Goal: Book appointment/travel/reservation

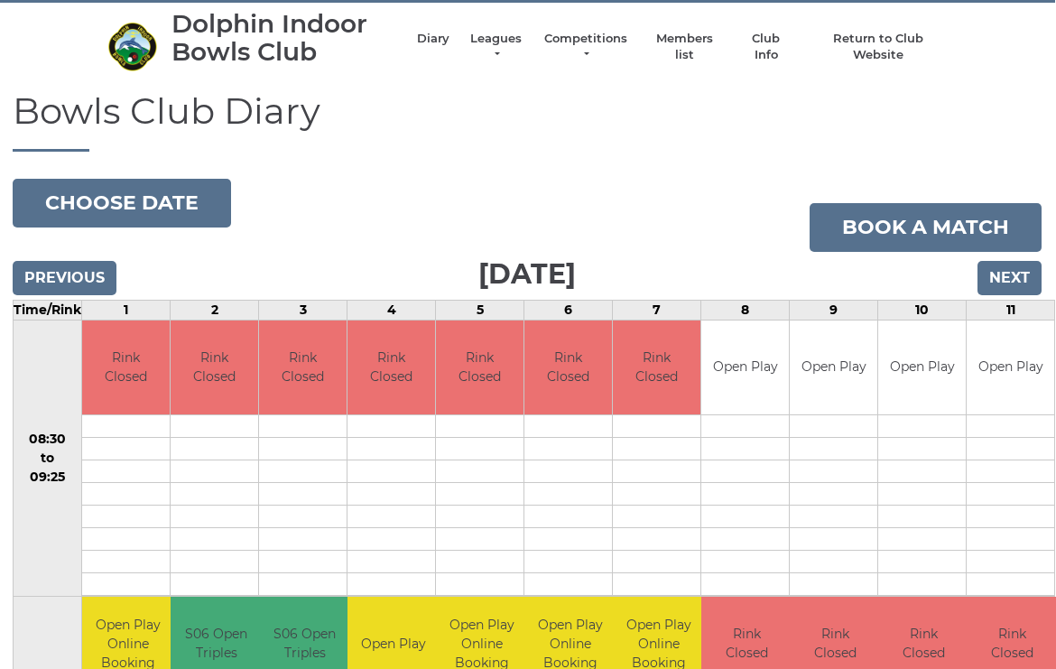
scroll to position [0, 1]
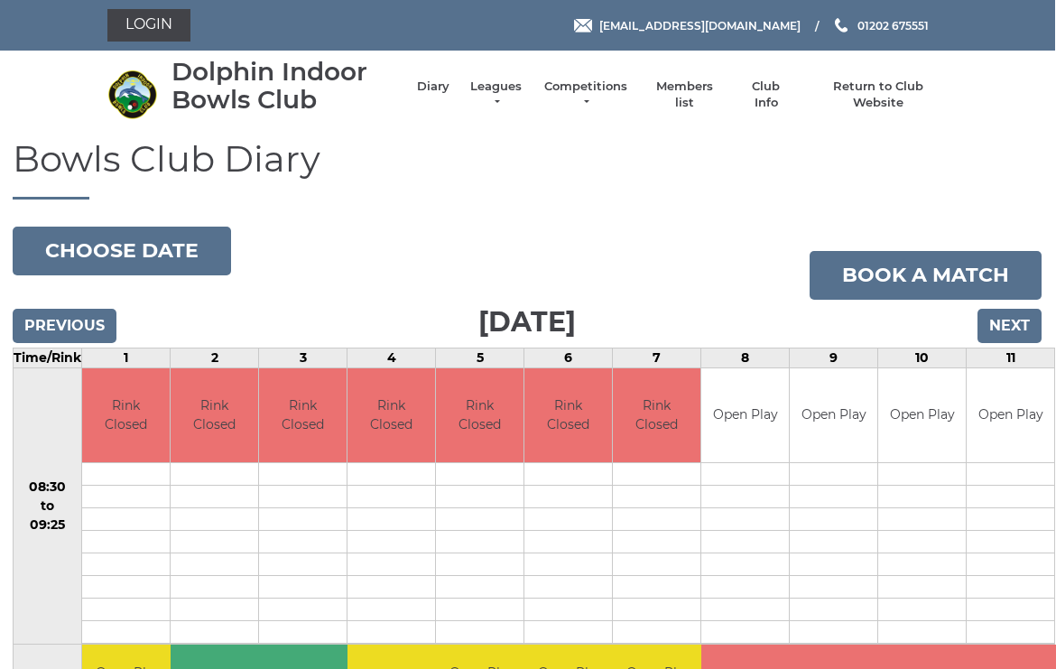
click at [61, 319] on input "Previous" at bounding box center [65, 326] width 104 height 34
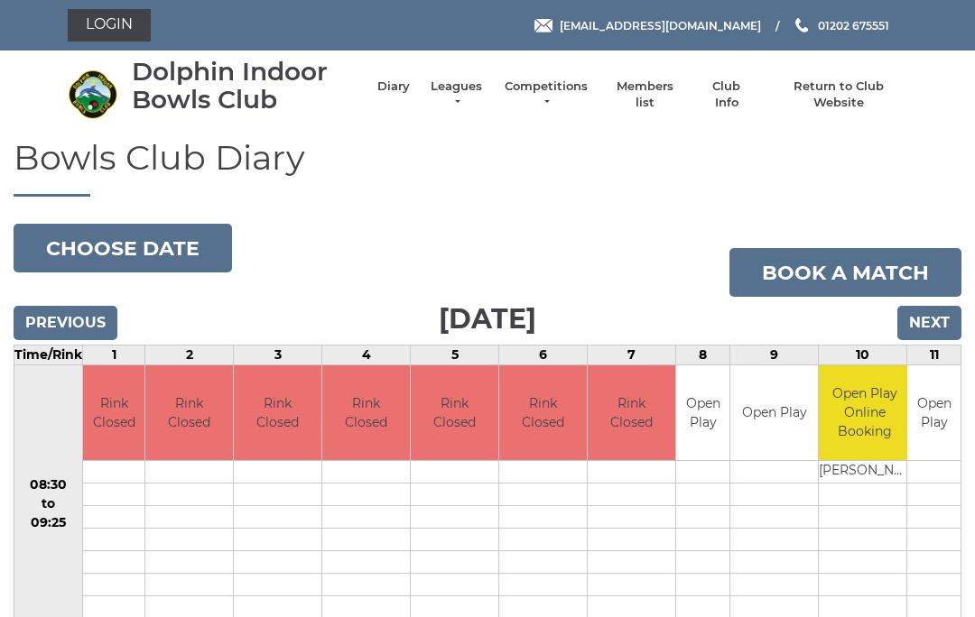
click at [60, 323] on input "Previous" at bounding box center [66, 323] width 104 height 34
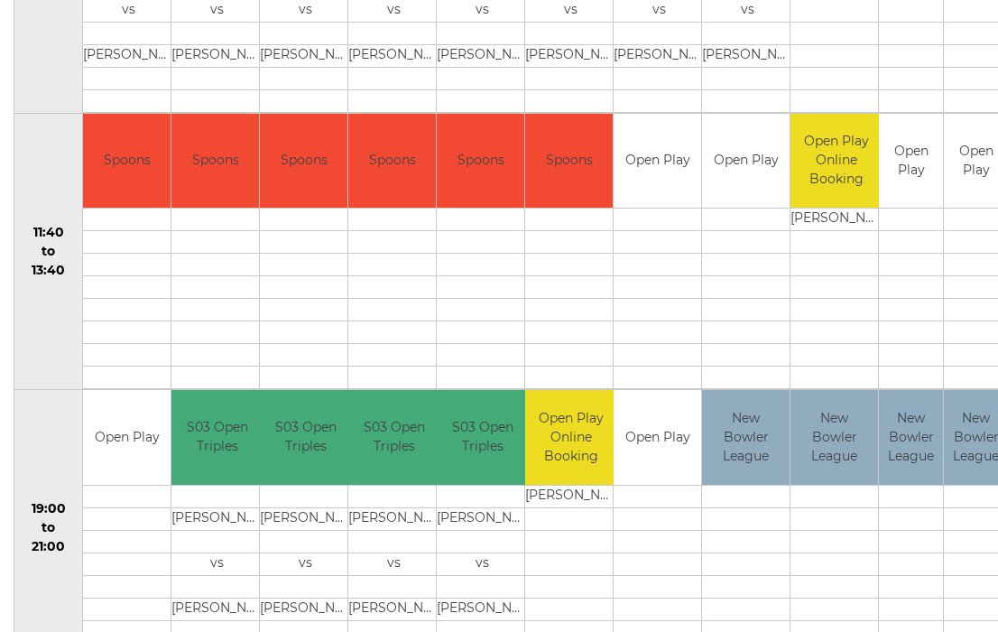
scroll to position [807, 0]
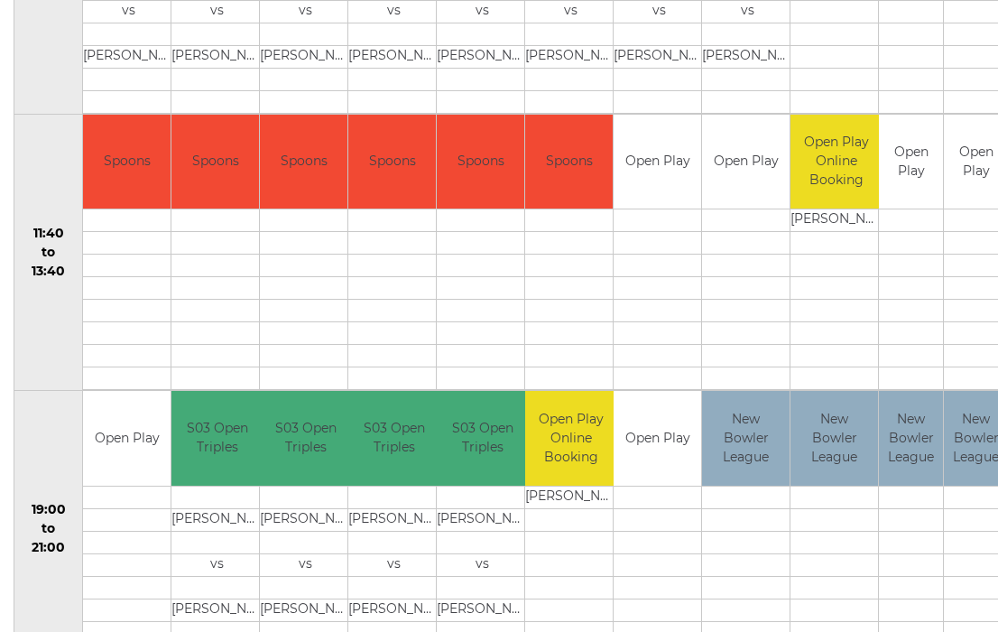
click at [958, 531] on td at bounding box center [976, 542] width 64 height 23
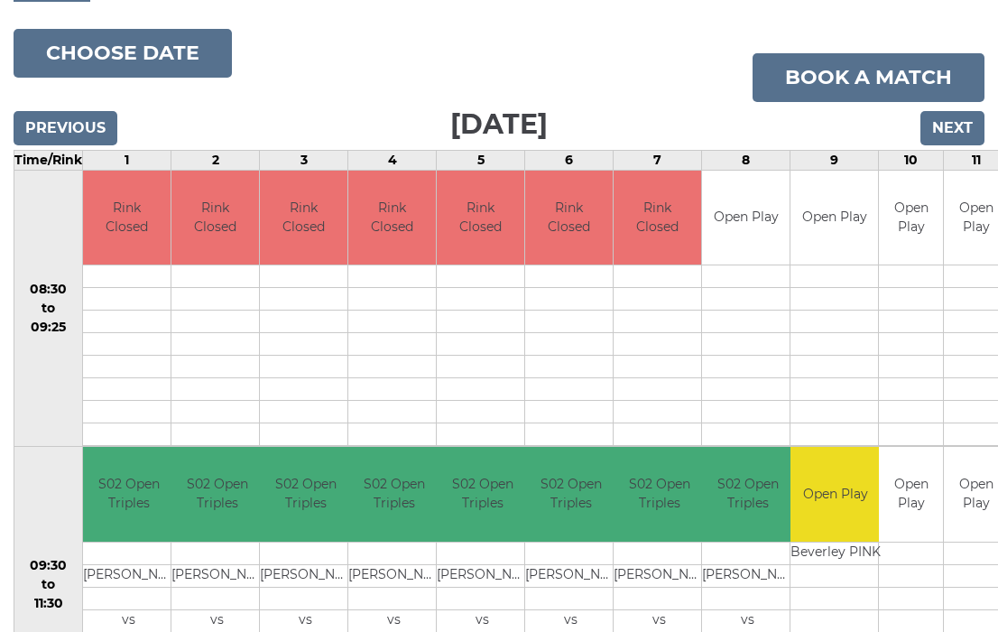
scroll to position [197, 0]
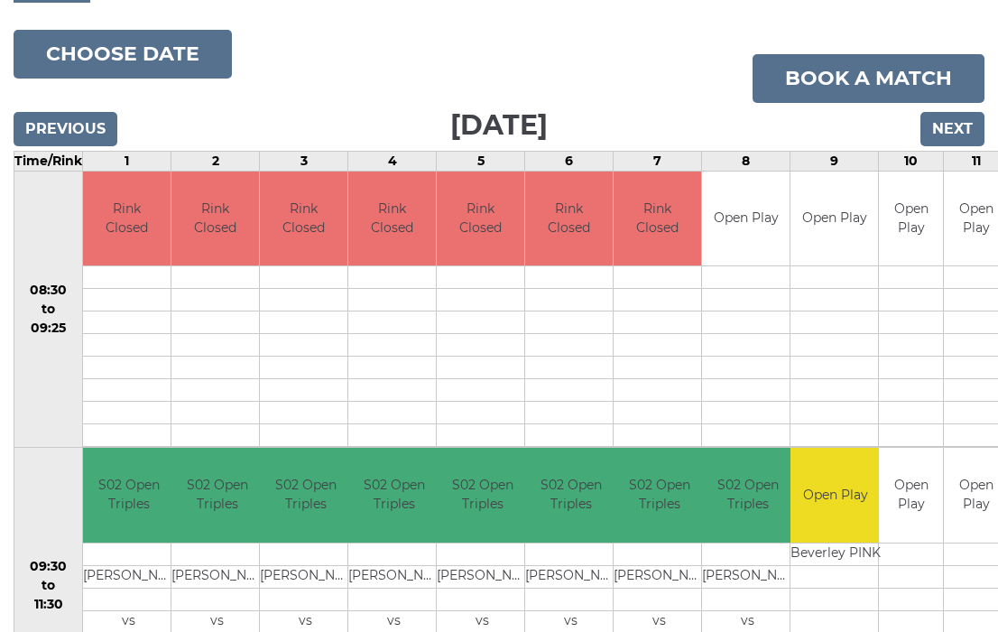
click at [882, 69] on link "Book a match" at bounding box center [869, 78] width 232 height 49
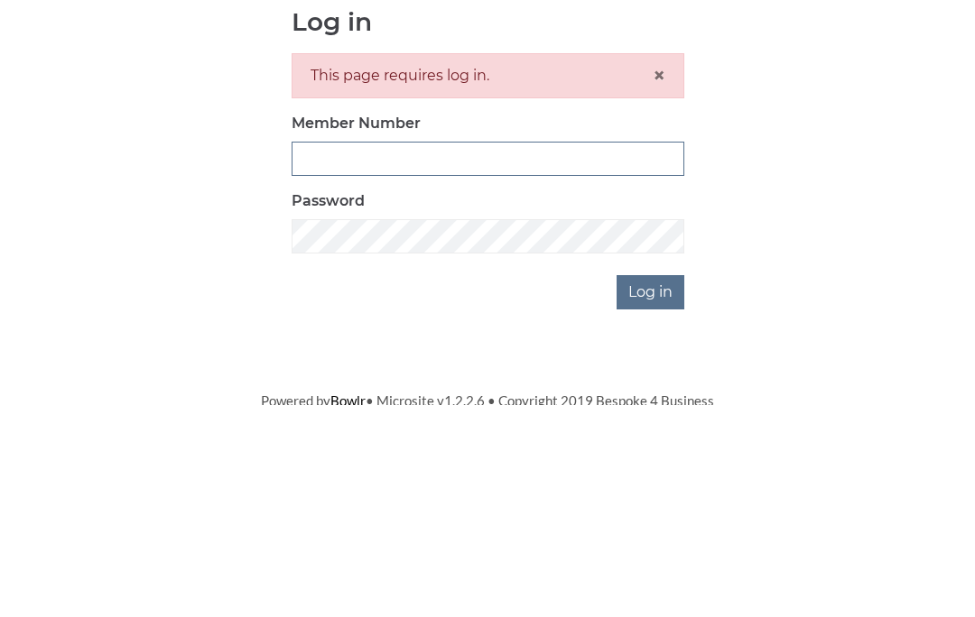
type input "3988"
click at [651, 487] on input "Log in" at bounding box center [650, 504] width 68 height 34
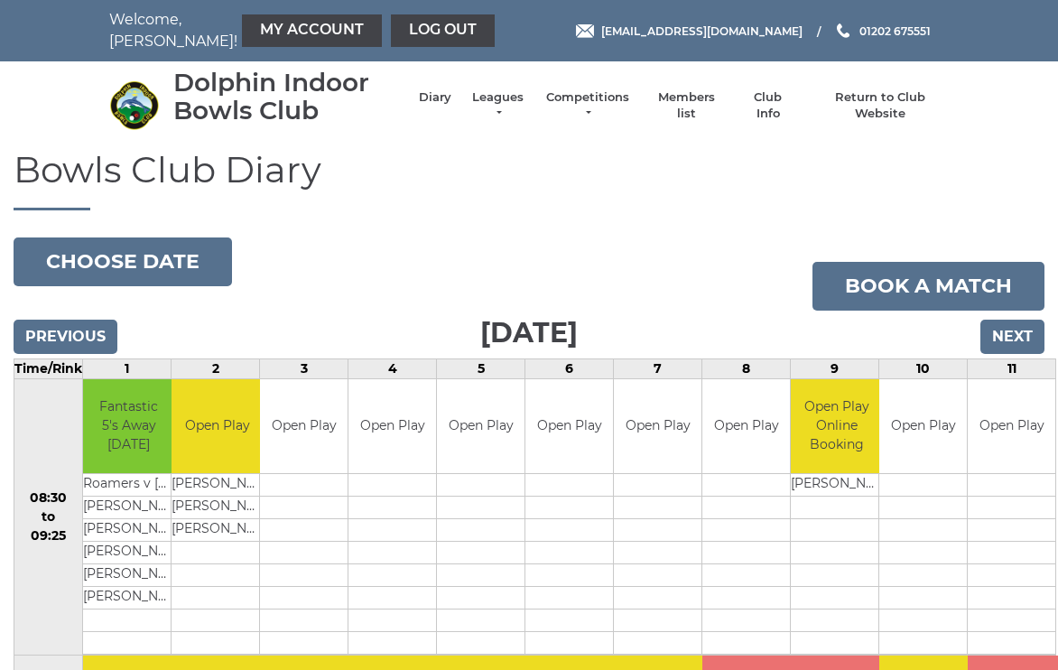
click at [1020, 331] on input "Next" at bounding box center [1012, 336] width 64 height 34
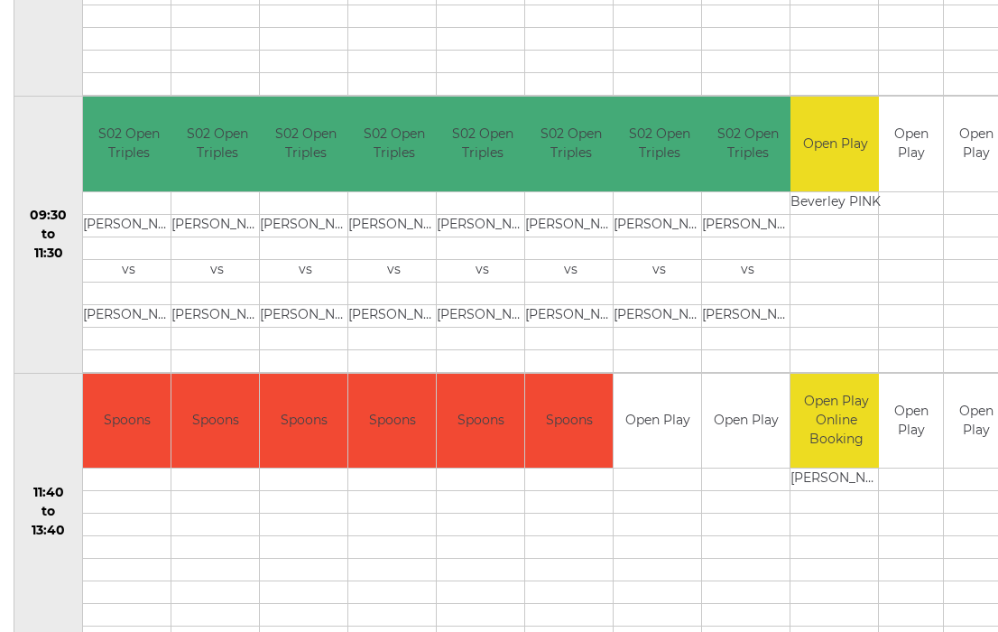
scroll to position [556, 0]
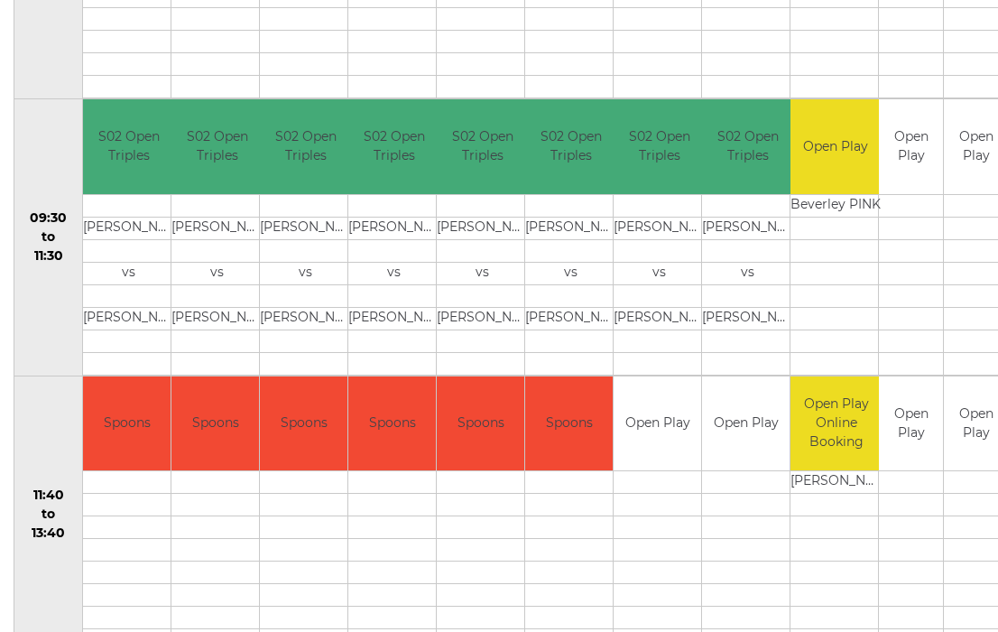
click at [970, 494] on td at bounding box center [976, 505] width 64 height 23
click at [985, 451] on td "Open Play" at bounding box center [976, 423] width 64 height 95
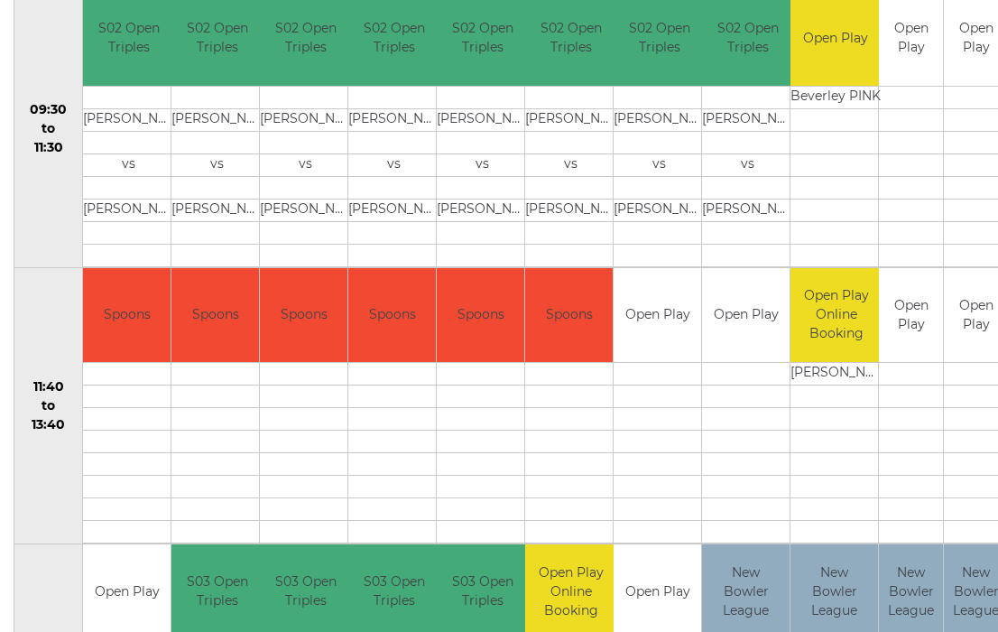
scroll to position [715, 0]
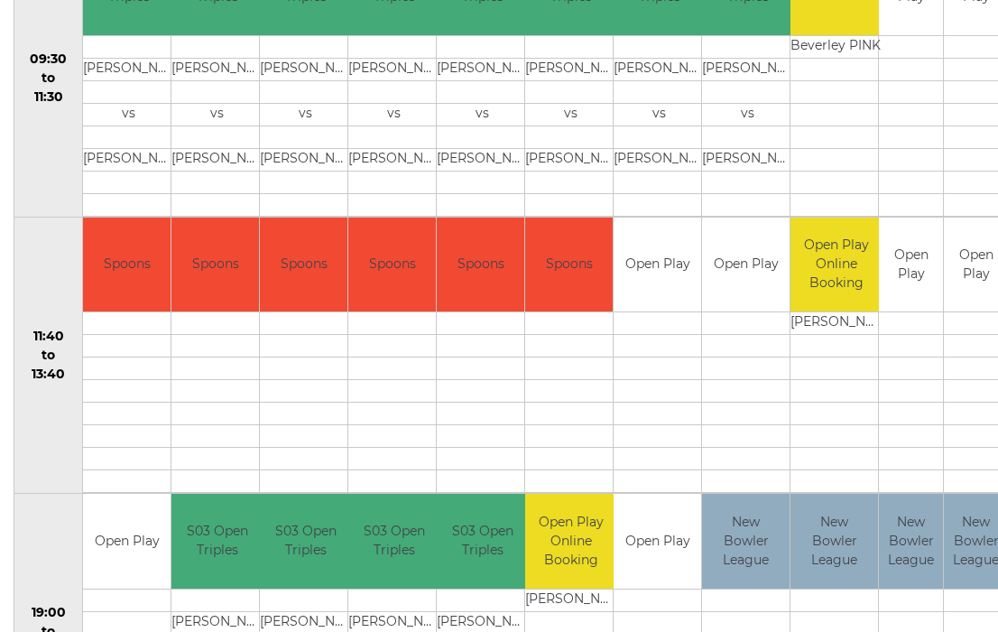
click at [967, 425] on td at bounding box center [976, 436] width 64 height 23
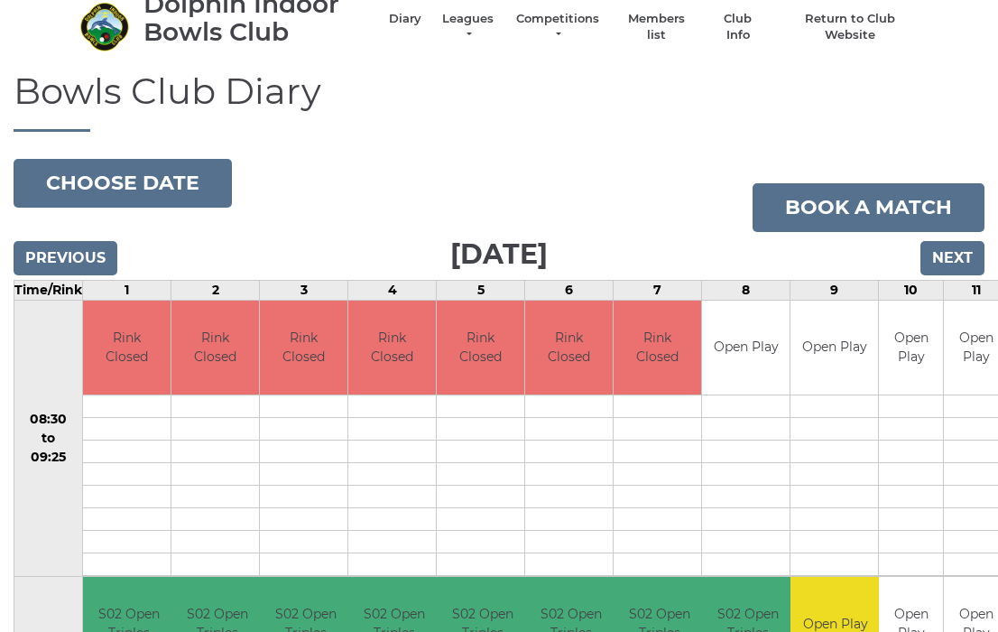
scroll to position [74, 0]
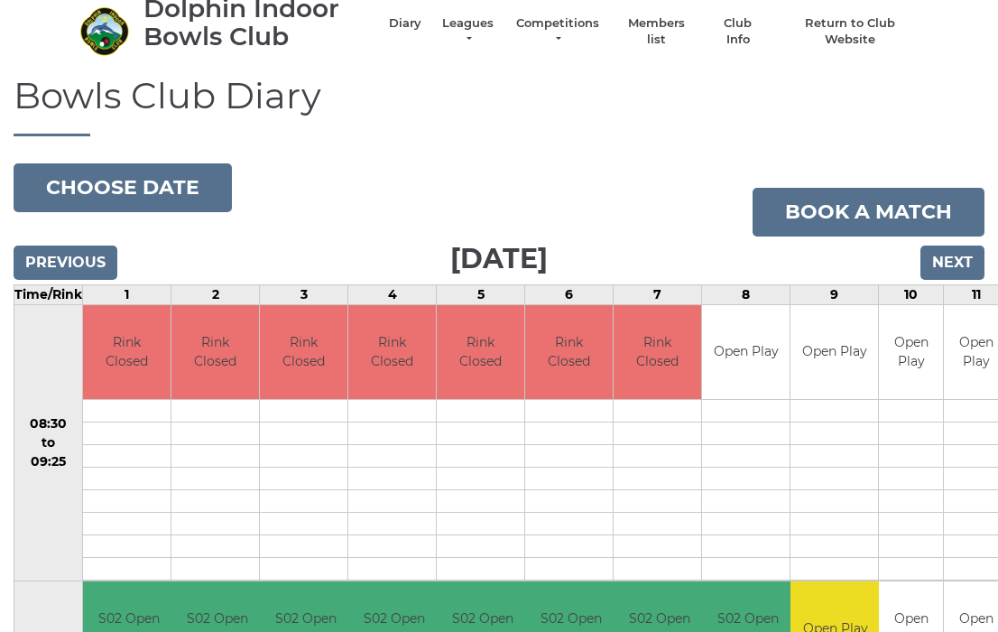
click at [885, 217] on link "Book a match" at bounding box center [869, 212] width 232 height 49
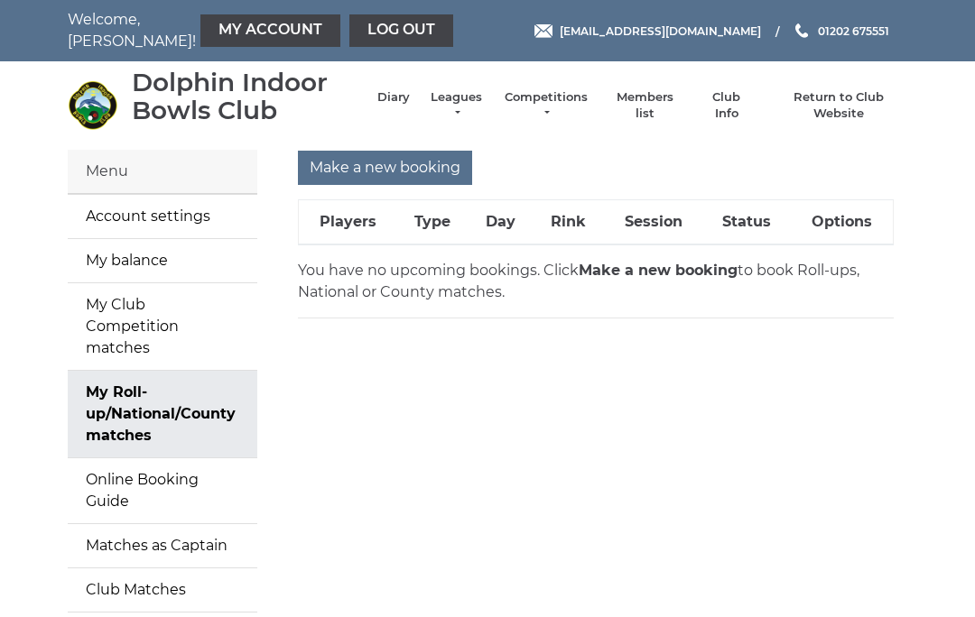
click at [399, 170] on input "Make a new booking" at bounding box center [385, 168] width 174 height 34
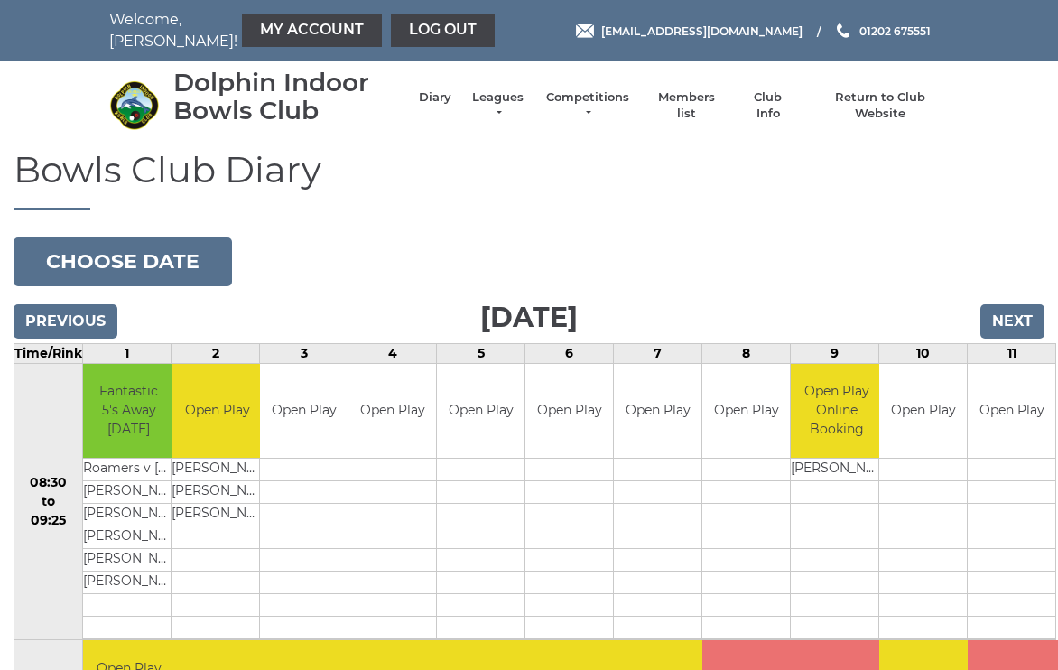
click at [1016, 308] on input "Next" at bounding box center [1012, 321] width 64 height 34
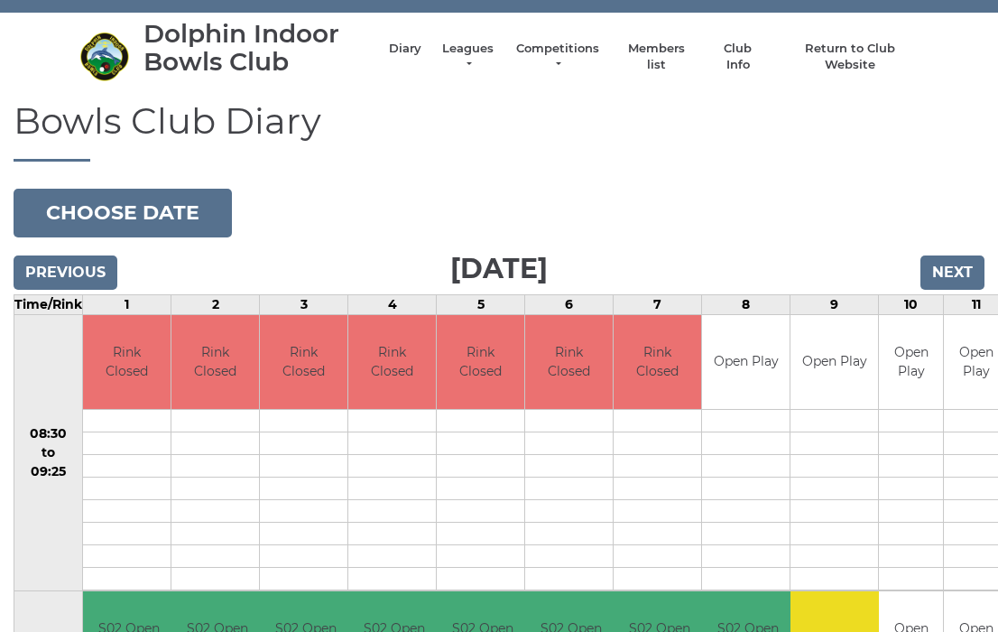
scroll to position [32, 0]
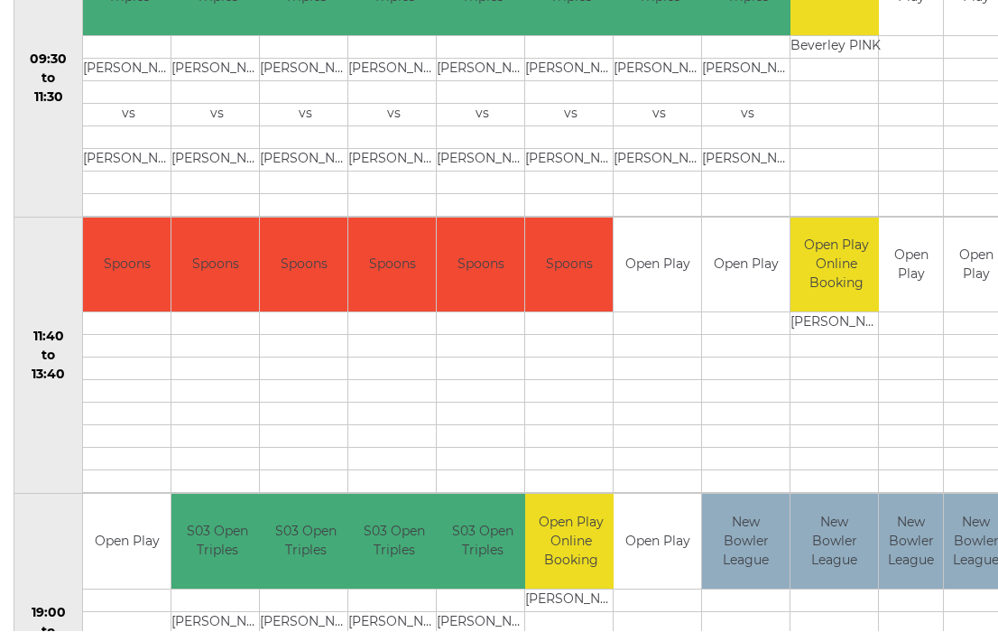
scroll to position [699, 0]
click at [0, 0] on link "Book slot" at bounding box center [0, 0] width 0 height 0
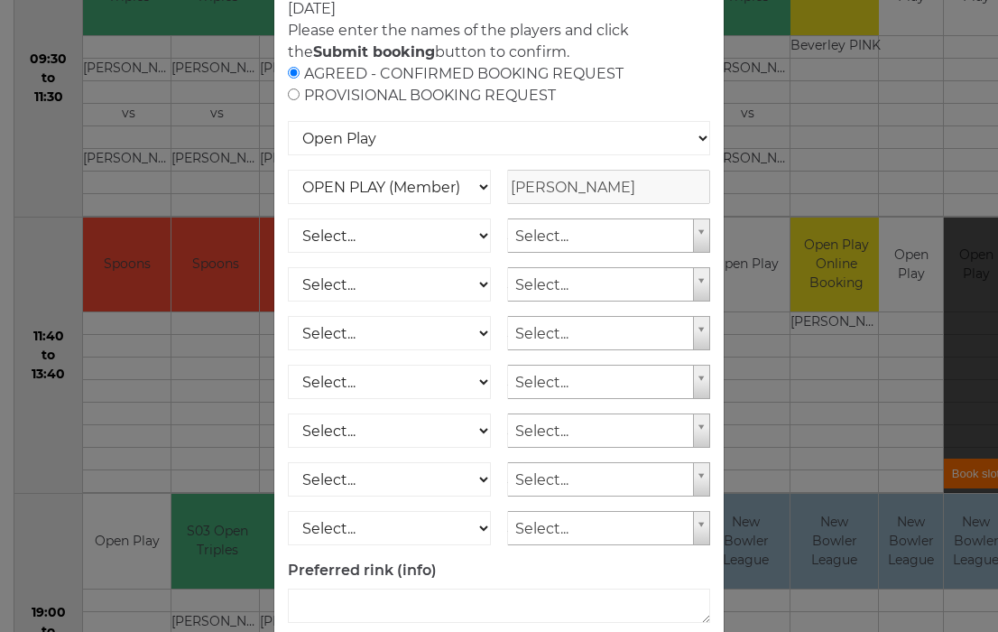
scroll to position [125, 0]
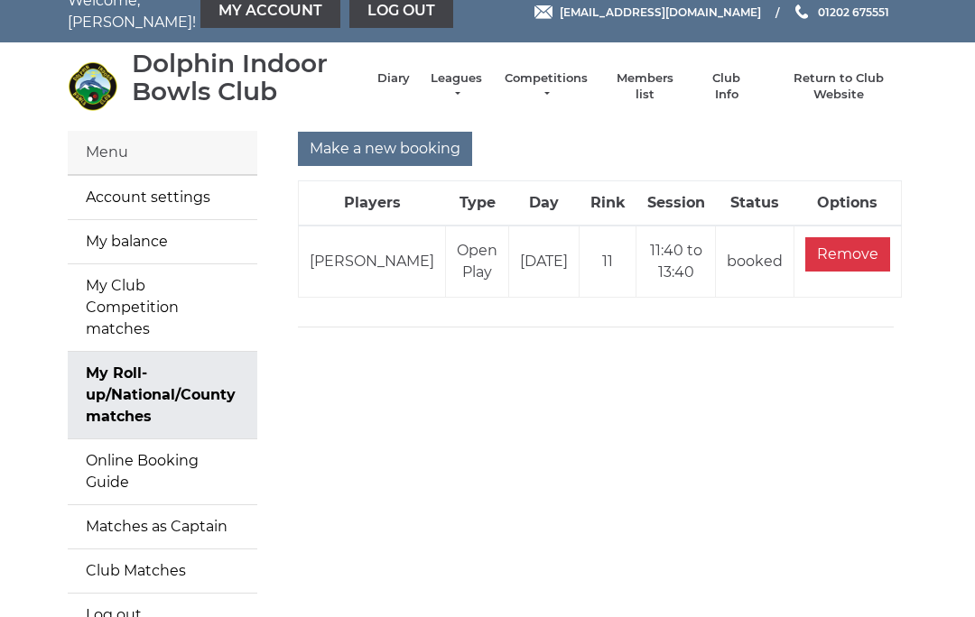
scroll to position [61, 0]
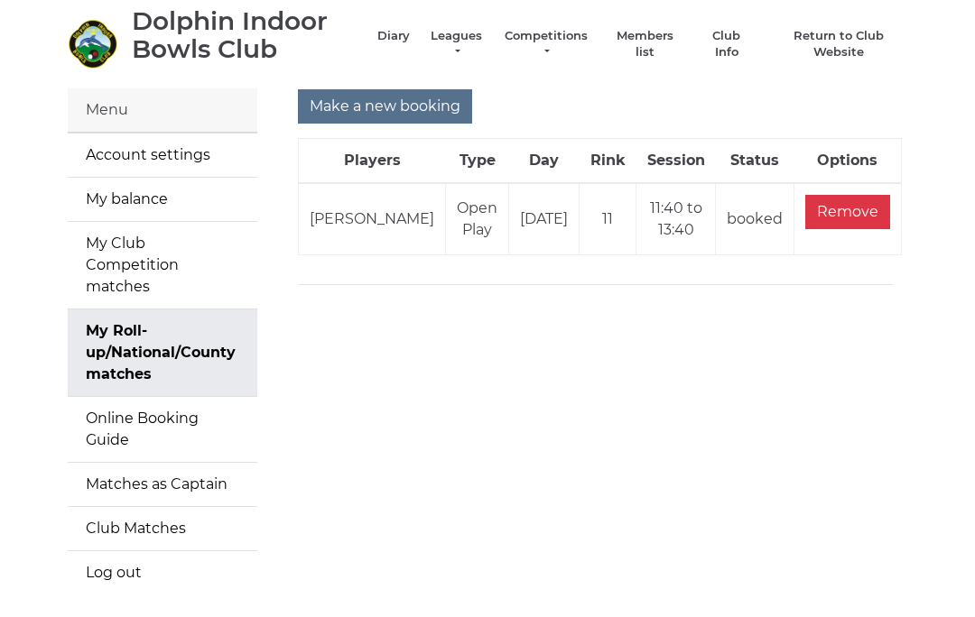
click at [156, 202] on link "My balance" at bounding box center [163, 199] width 190 height 43
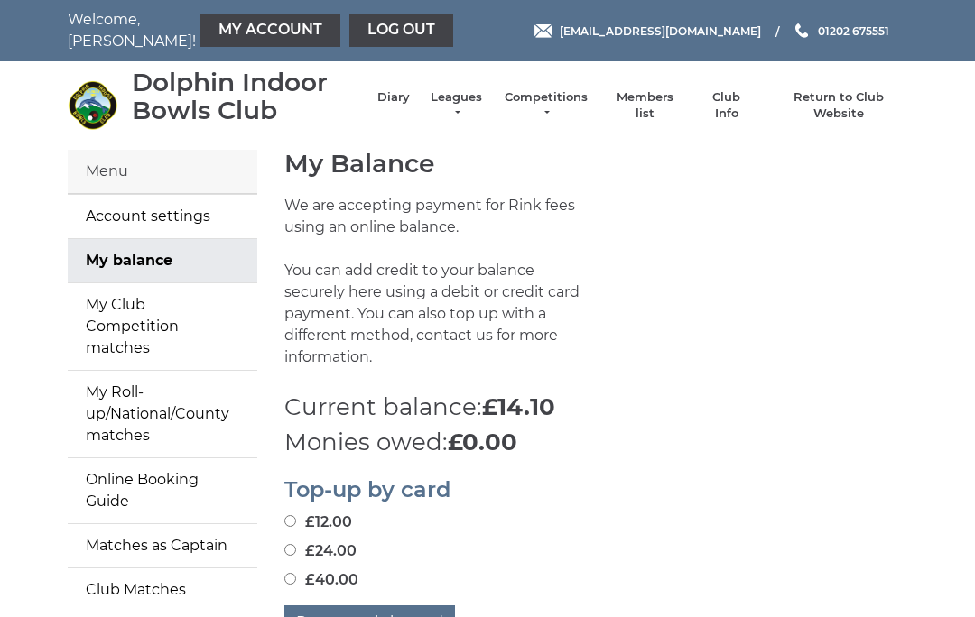
click at [383, 99] on link "Diary" at bounding box center [393, 97] width 32 height 16
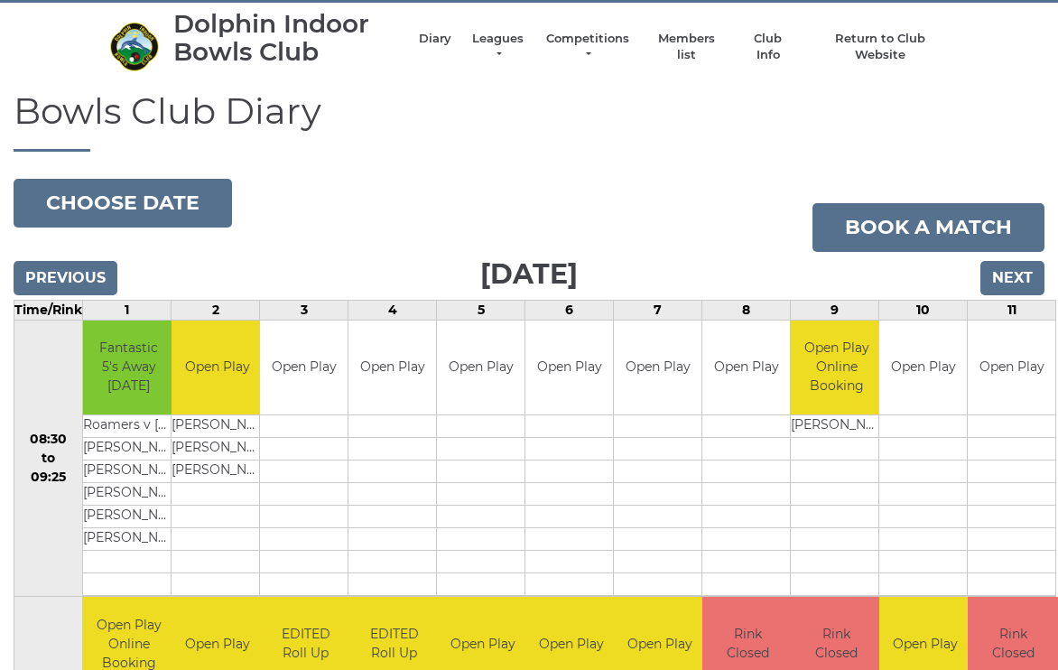
click at [1016, 264] on input "Next" at bounding box center [1012, 278] width 64 height 34
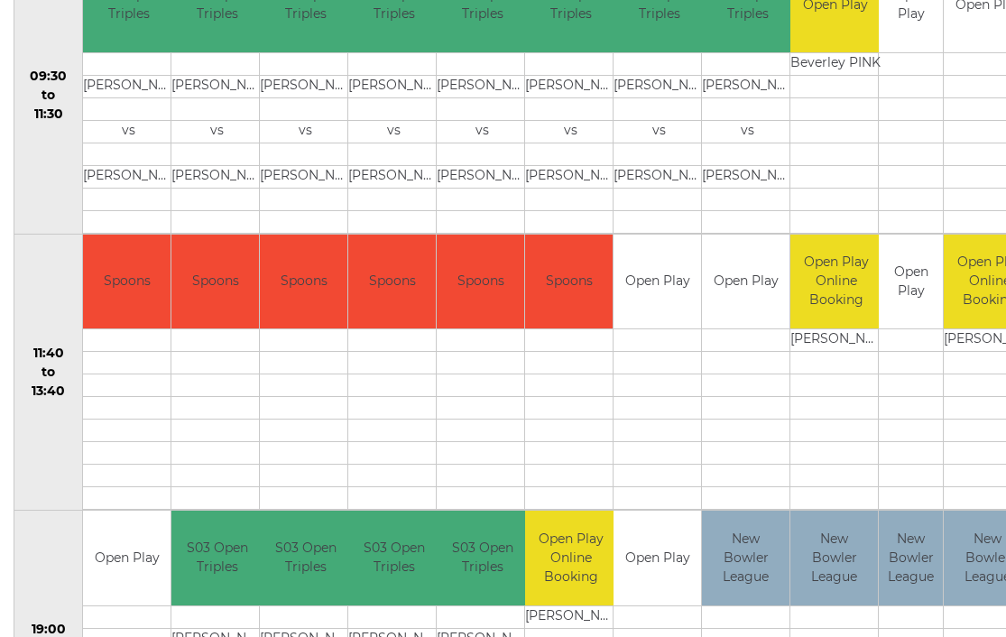
scroll to position [699, 0]
